Goal: Transaction & Acquisition: Purchase product/service

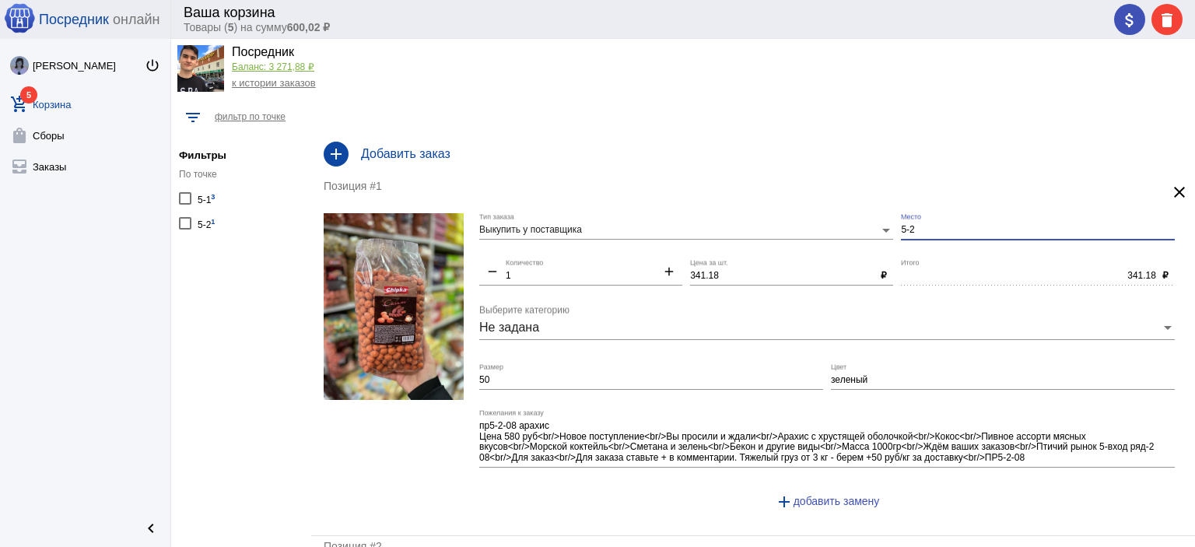
drag, startPoint x: 986, startPoint y: 233, endPoint x: 778, endPoint y: 229, distance: 208.5
click at [812, 240] on div "Выкупить у поставщика Тип заказа 5-2 Место remove 1 Количество add 341.18 Цена …" at bounding box center [830, 368] width 703 height 310
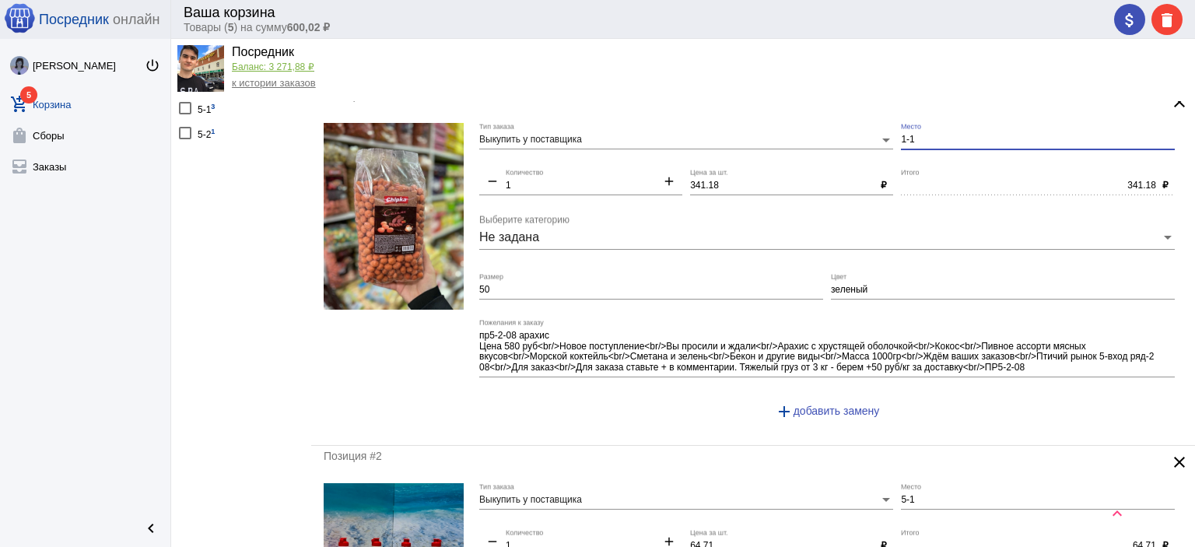
scroll to position [233, 0]
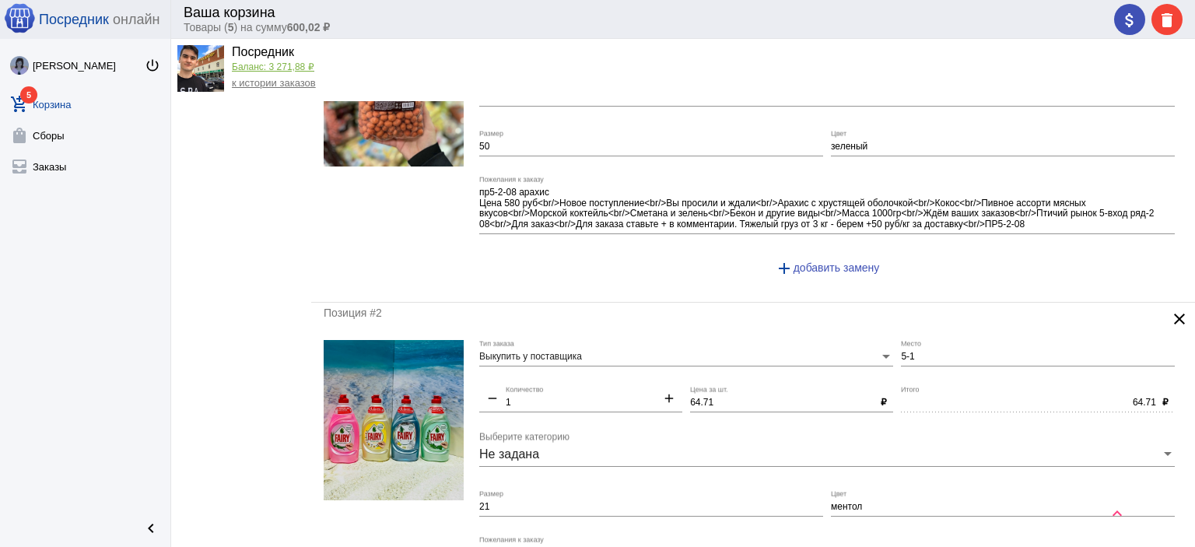
type input "1-1"
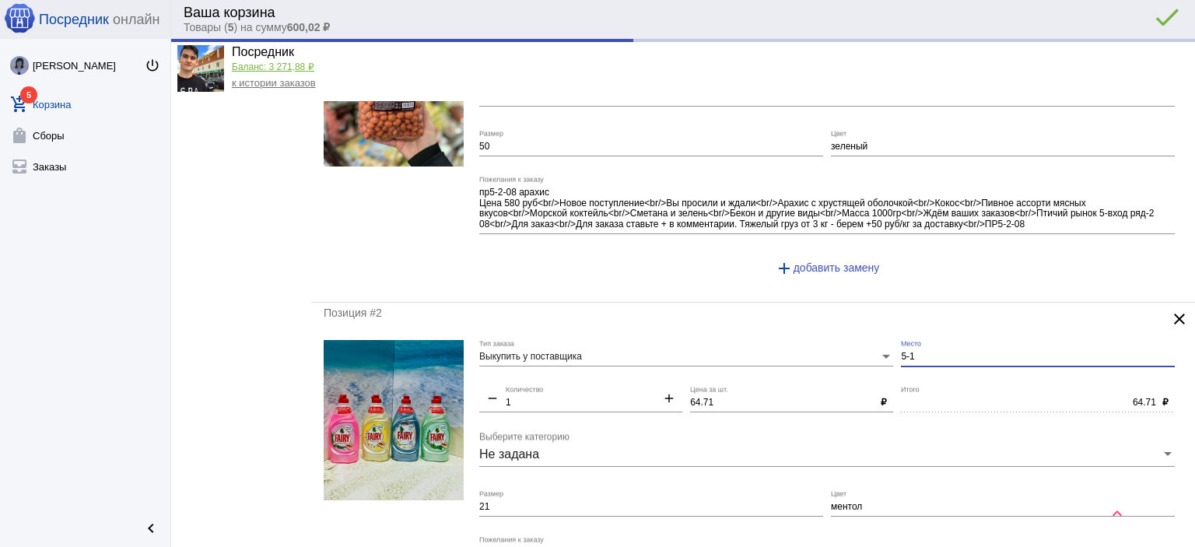
drag, startPoint x: 919, startPoint y: 348, endPoint x: 866, endPoint y: 357, distance: 54.3
click at [866, 357] on div "Выкупить у поставщика Тип заказа 5-1 Место remove 1 Количество add 64.71 Цена з…" at bounding box center [830, 489] width 703 height 299
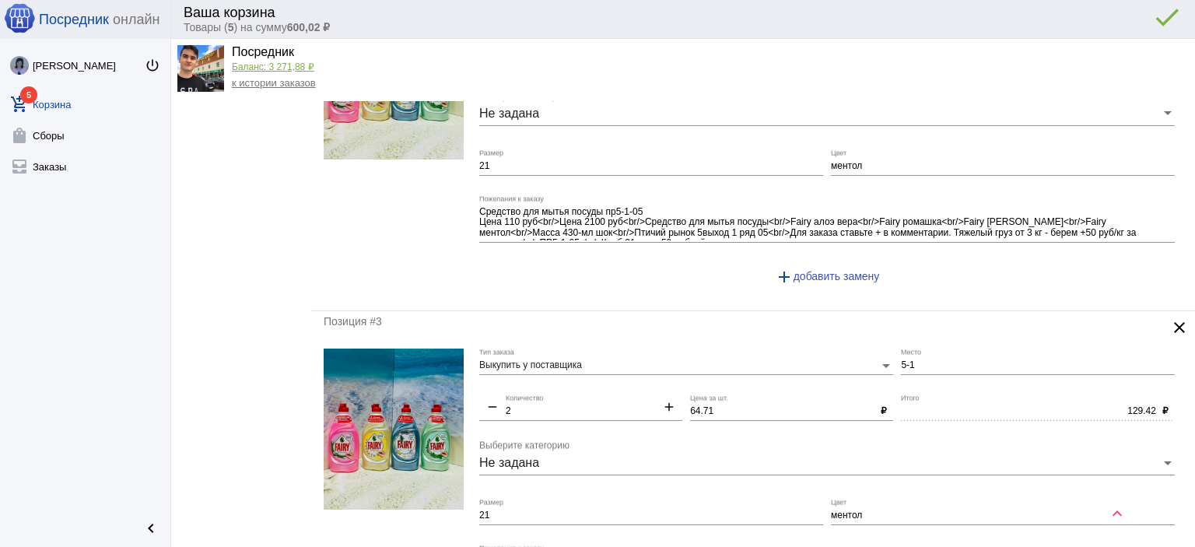
scroll to position [622, 0]
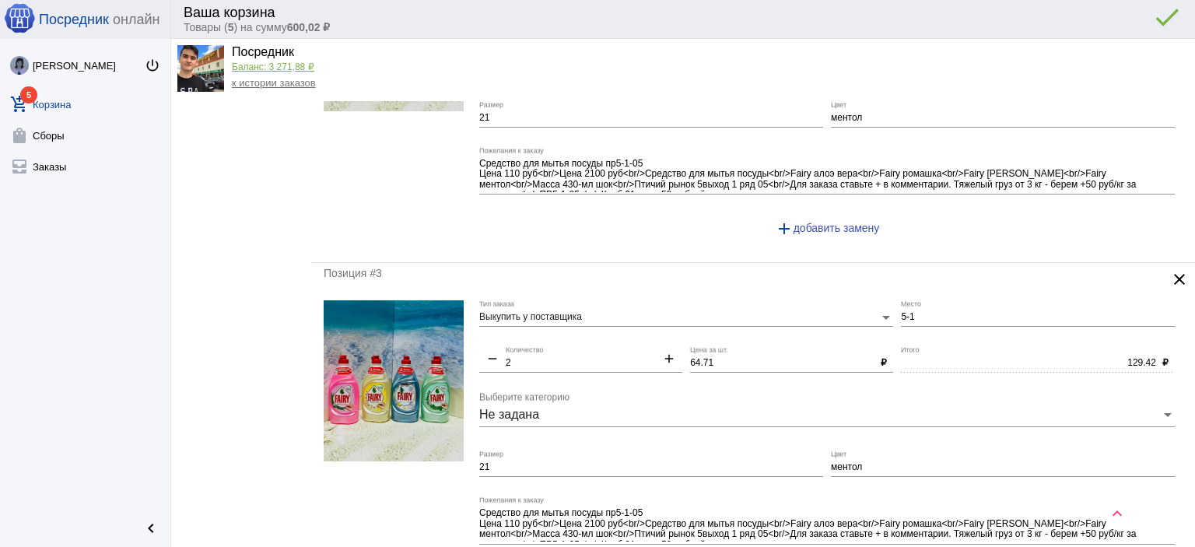
type input "1-1"
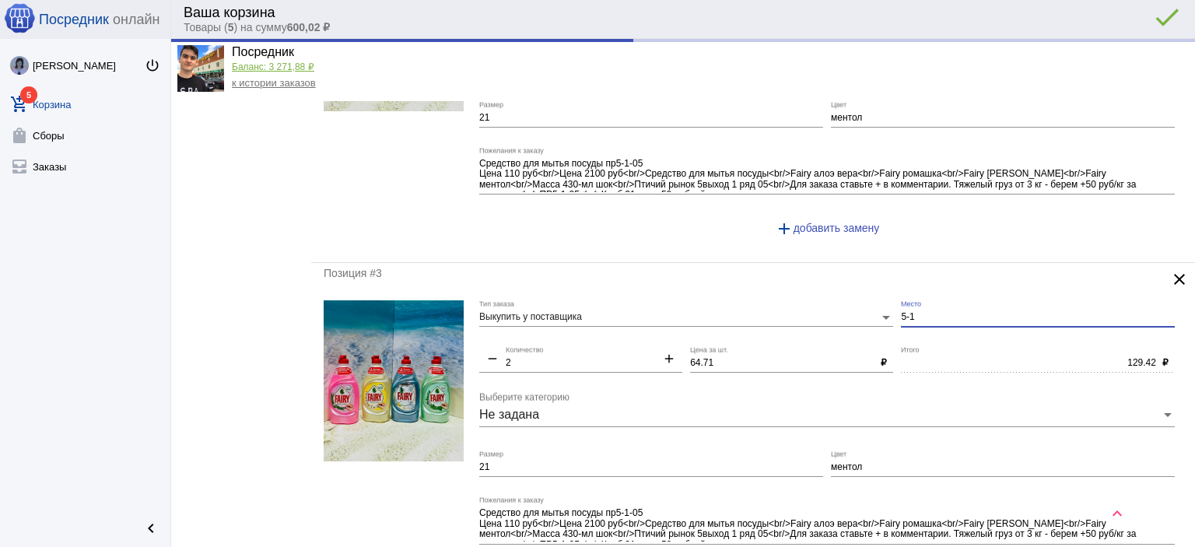
drag, startPoint x: 919, startPoint y: 313, endPoint x: 828, endPoint y: 309, distance: 90.3
click at [828, 309] on div "Выкупить у поставщика Тип заказа 5-1 Место remove 2 Количество add 64.71 Цена з…" at bounding box center [830, 449] width 703 height 299
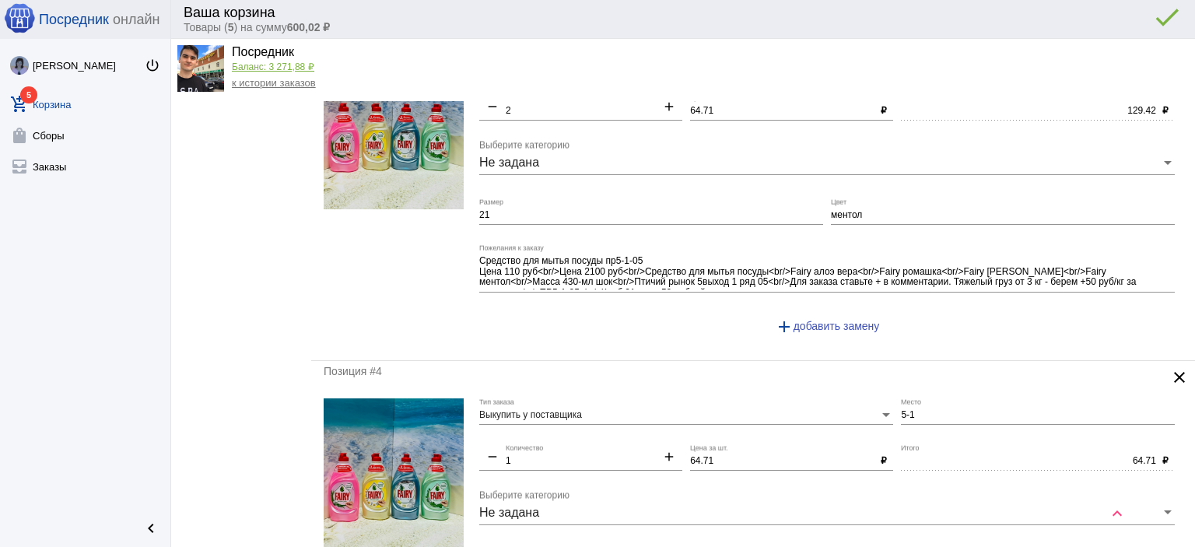
scroll to position [933, 0]
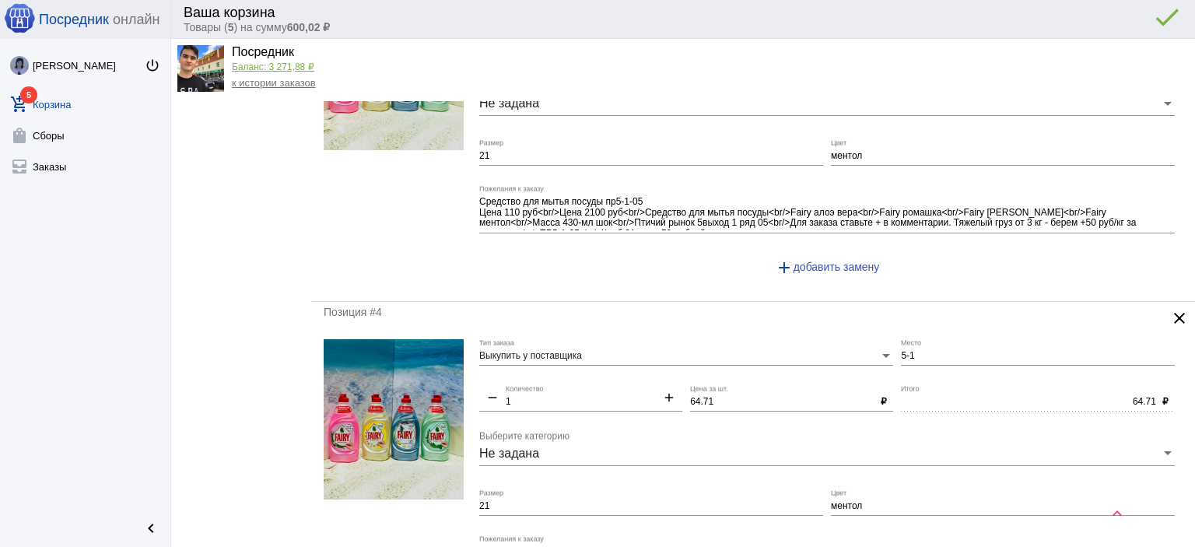
type input "1-1"
drag, startPoint x: 919, startPoint y: 345, endPoint x: 832, endPoint y: 334, distance: 87.1
click at [840, 339] on div "Выкупить у поставщика Тип заказа 5-1 Место remove 1 Количество add 64.71 Цена з…" at bounding box center [830, 488] width 703 height 299
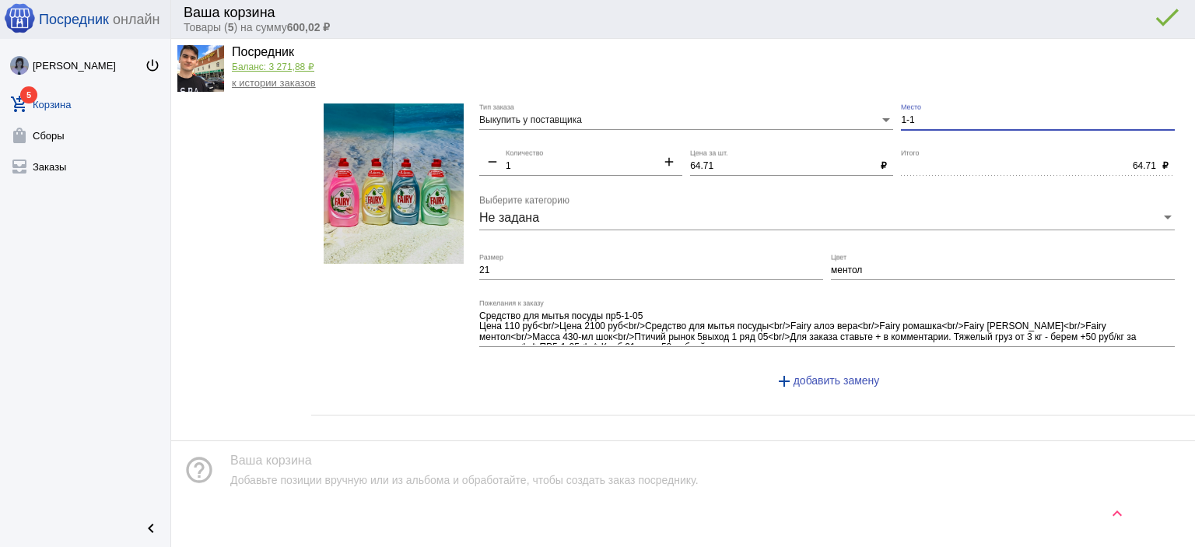
scroll to position [1172, 0]
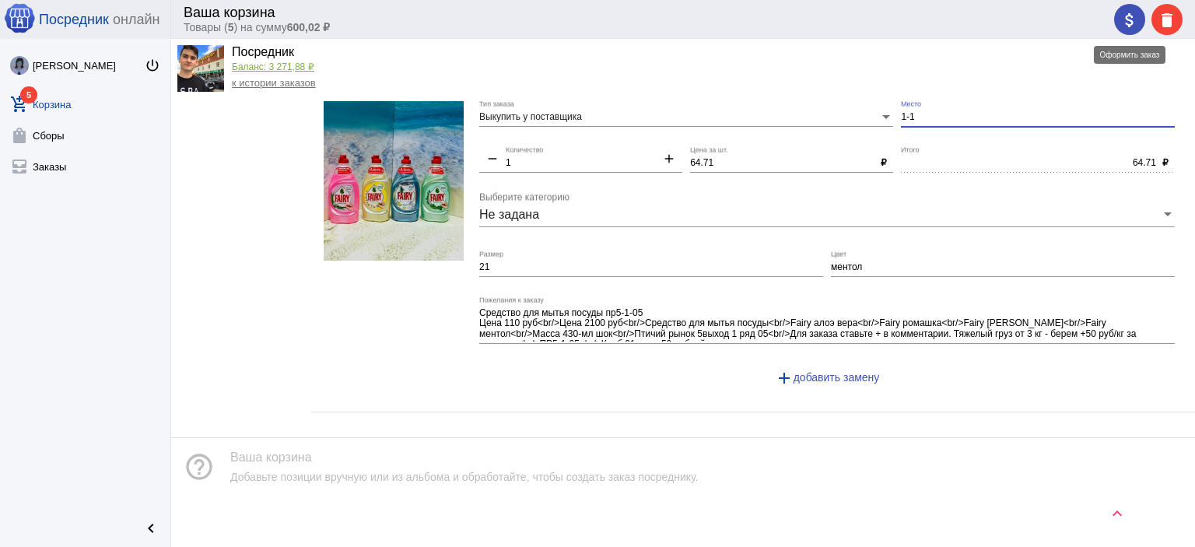
type input "1-1"
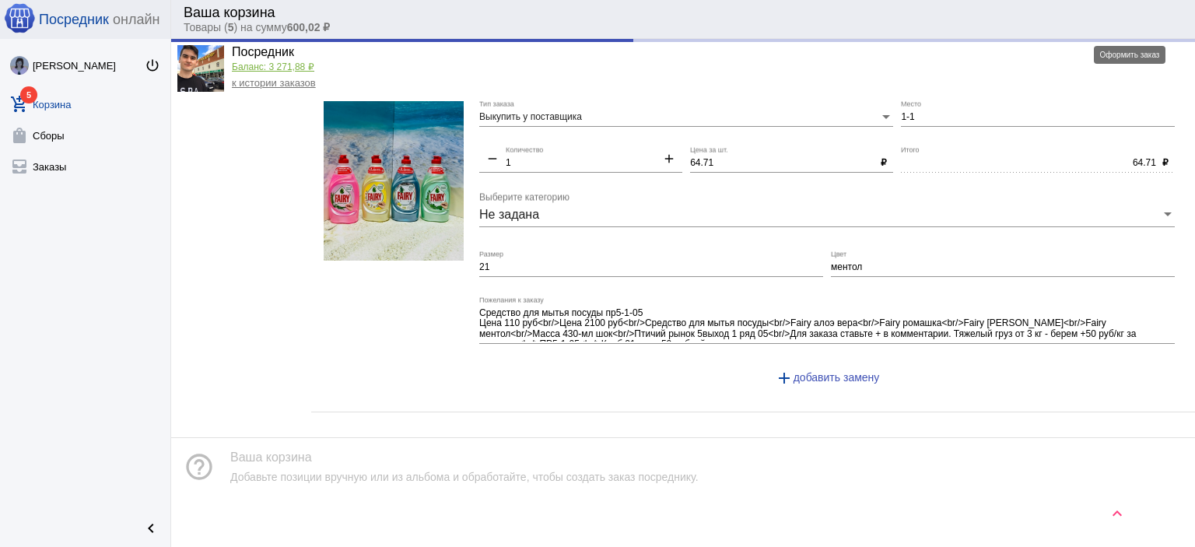
click at [1129, 18] on div "attach_money delete done error_outline" at bounding box center [1145, 19] width 75 height 31
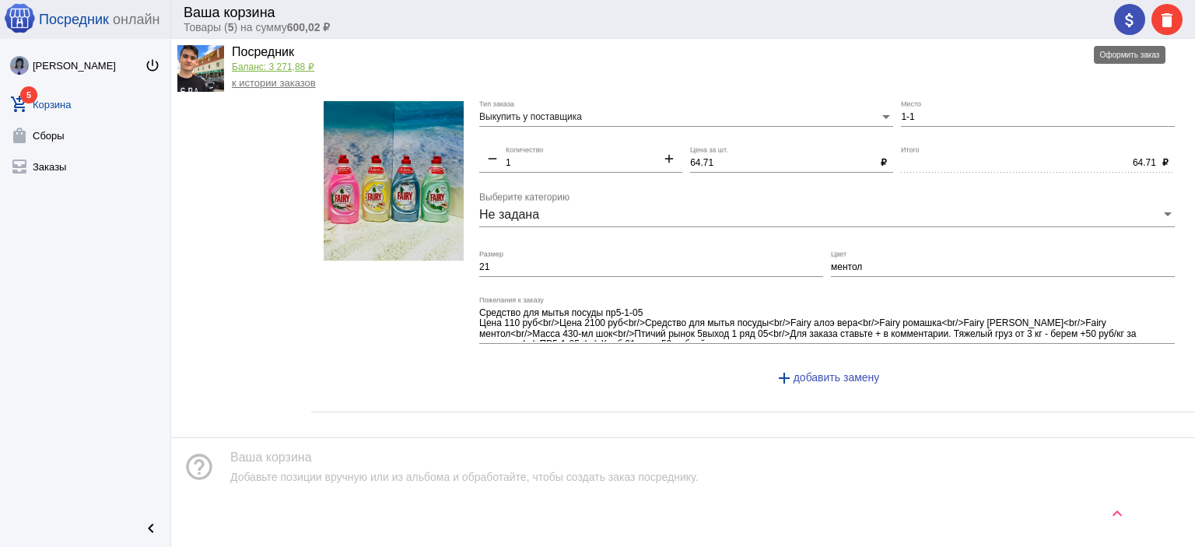
click at [1122, 20] on mat-icon "attach_money" at bounding box center [1129, 20] width 19 height 19
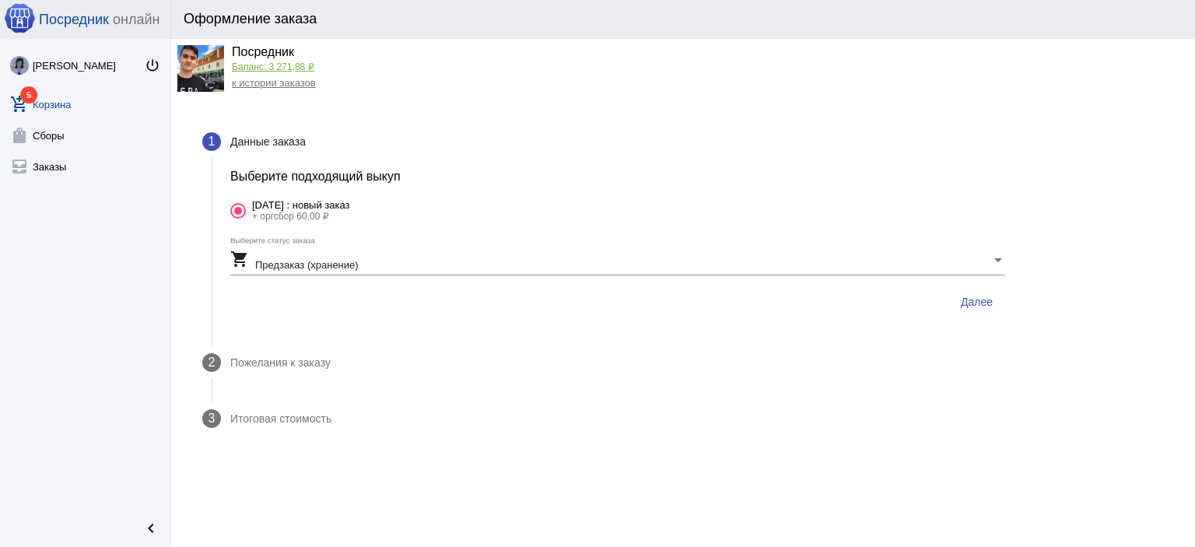
click at [968, 301] on span "Далее" at bounding box center [977, 302] width 32 height 12
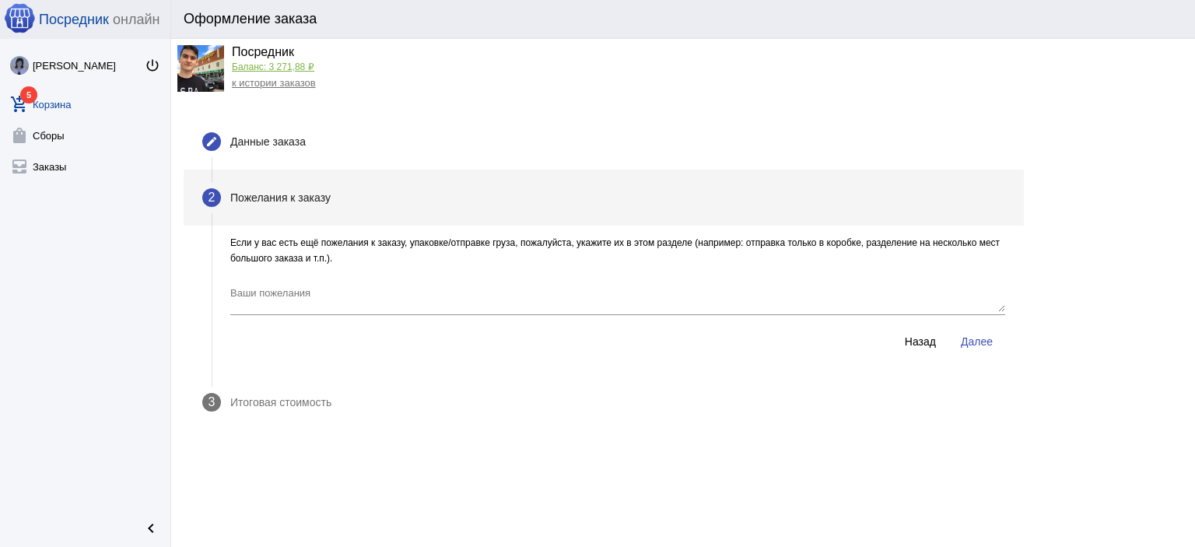
click at [973, 339] on span "Далее" at bounding box center [977, 341] width 32 height 12
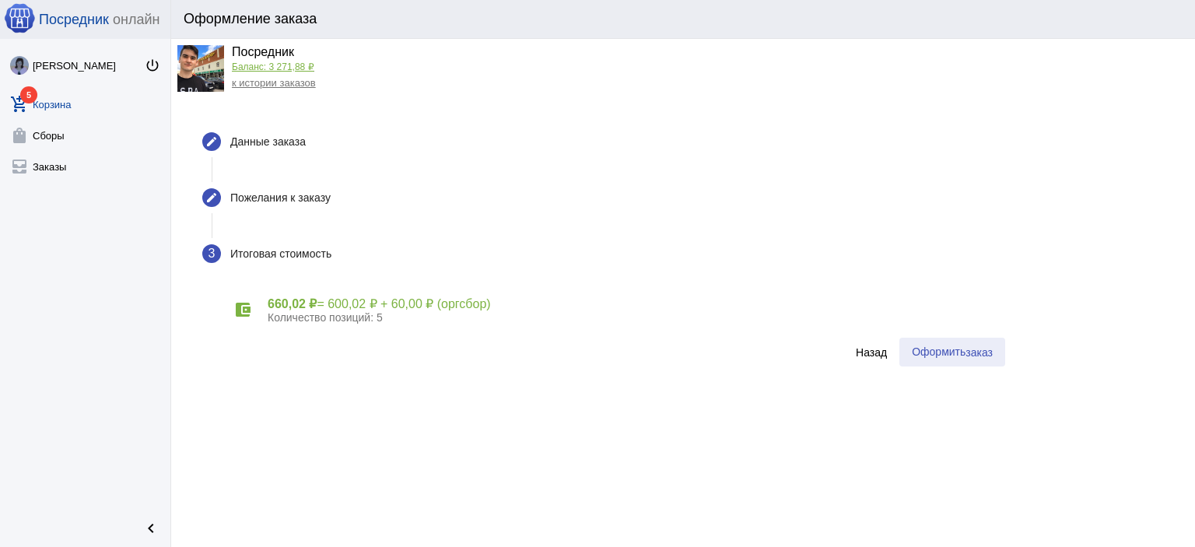
click at [962, 359] on button "Оформить заказ" at bounding box center [952, 352] width 106 height 29
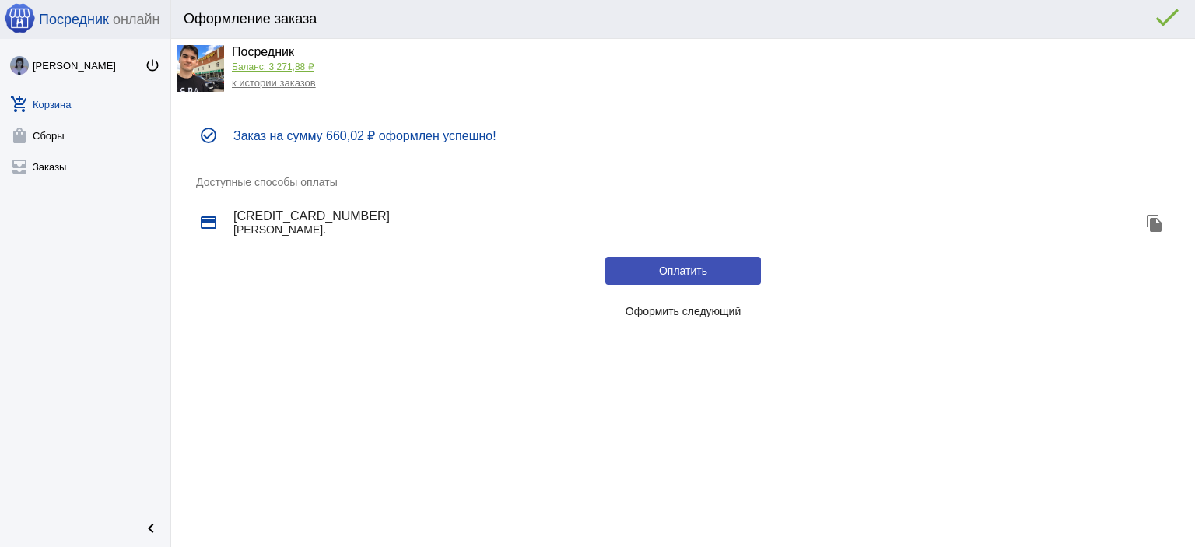
click at [716, 317] on span "Оформить следующий" at bounding box center [683, 311] width 116 height 12
